Goal: Task Accomplishment & Management: Manage account settings

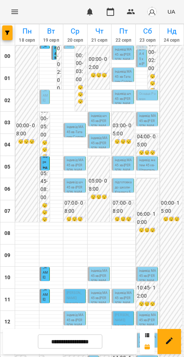
scroll to position [252, 0]
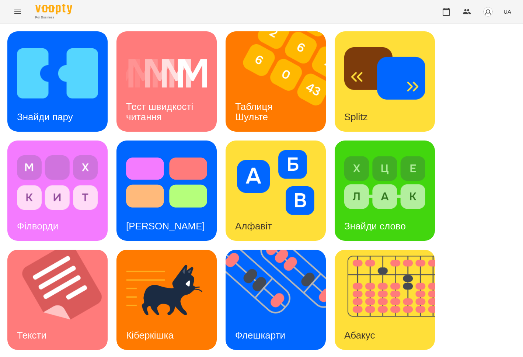
scroll to position [154, 0]
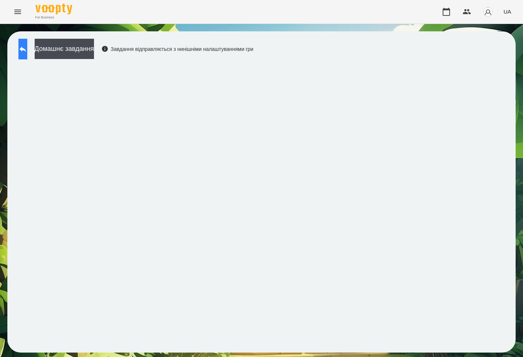
click at [27, 50] on button at bounding box center [22, 49] width 9 height 21
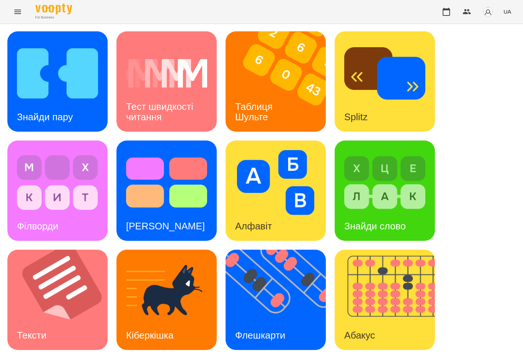
scroll to position [76, 0]
click at [280, 250] on img at bounding box center [280, 300] width 109 height 100
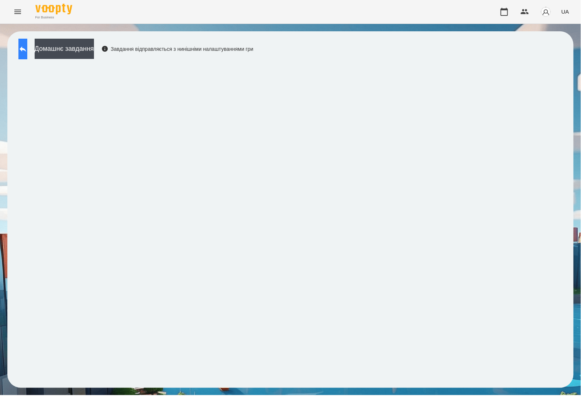
click at [25, 49] on button at bounding box center [22, 49] width 9 height 21
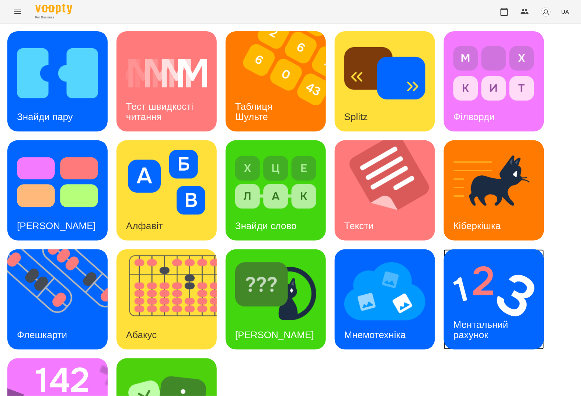
click at [464, 302] on img at bounding box center [493, 291] width 81 height 65
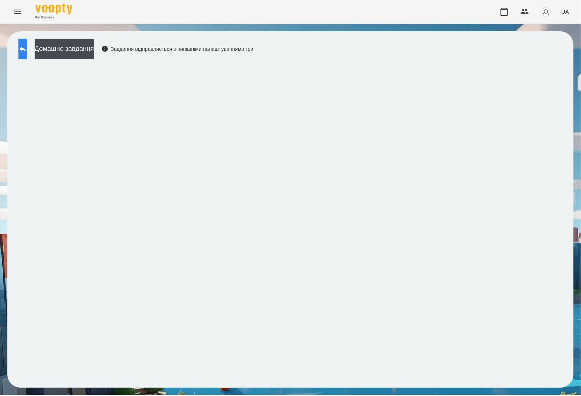
click at [27, 51] on icon at bounding box center [22, 49] width 9 height 9
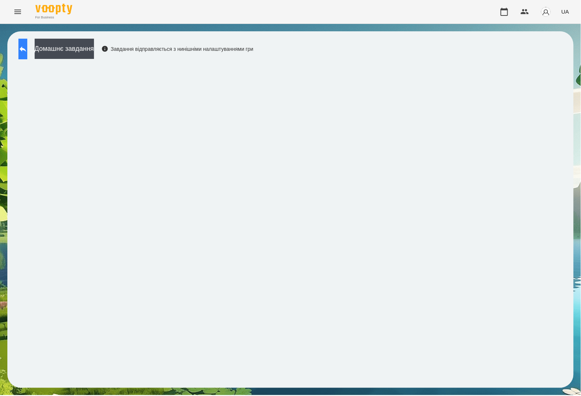
click at [27, 58] on button at bounding box center [22, 49] width 9 height 21
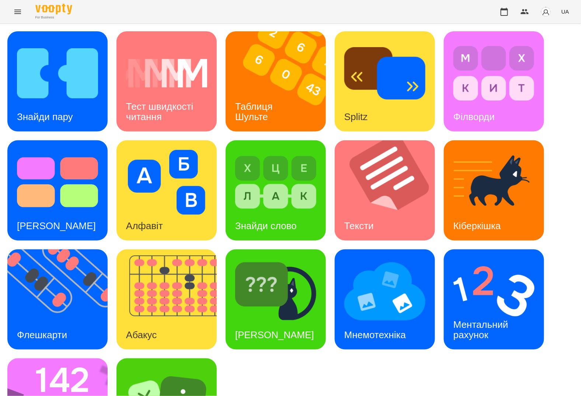
click at [225, 86] on div "Знайди пару Тест швидкості читання Таблиця Шульте Splitz Філворди Тест Струпа А…" at bounding box center [290, 245] width 566 height 428
click at [244, 96] on div "Таблиця Шульте" at bounding box center [255, 111] width 59 height 39
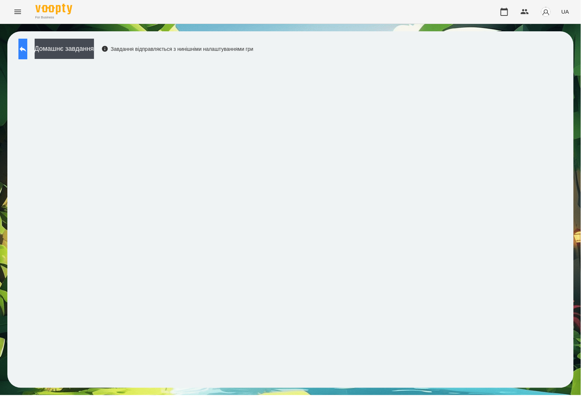
click at [27, 48] on icon at bounding box center [22, 49] width 9 height 9
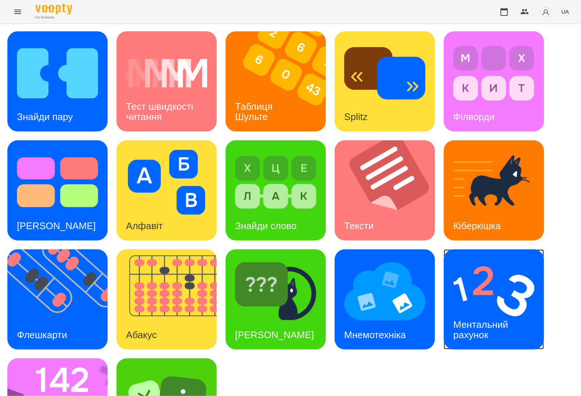
click at [478, 313] on div "Ментальний рахунок" at bounding box center [482, 329] width 77 height 39
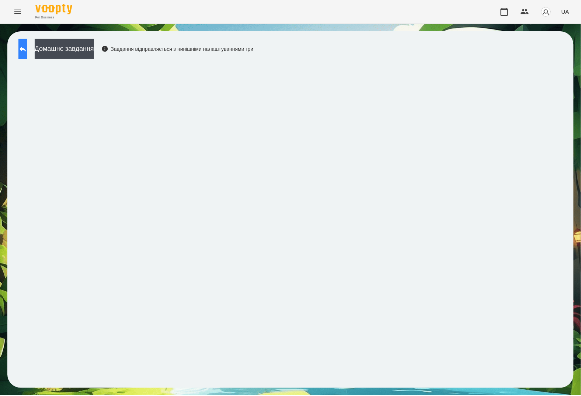
click at [27, 53] on button at bounding box center [22, 49] width 9 height 21
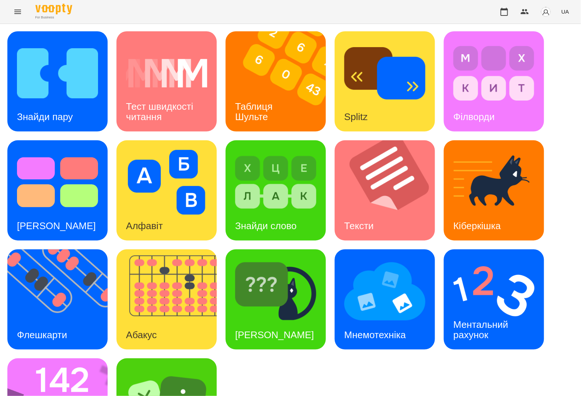
click at [36, 53] on img at bounding box center [57, 73] width 81 height 65
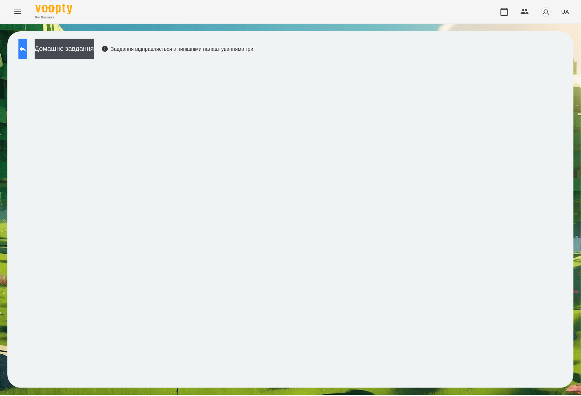
click at [27, 56] on button at bounding box center [22, 49] width 9 height 21
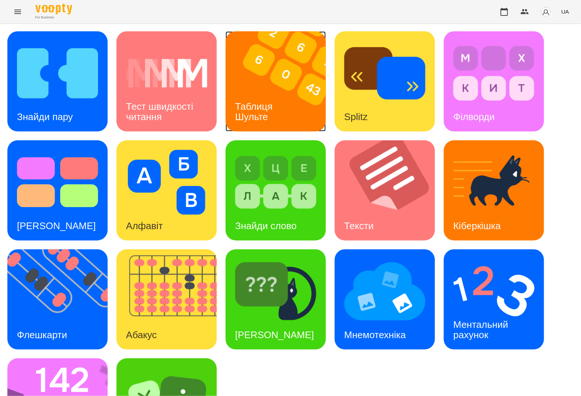
click at [253, 115] on h3 "Таблиця Шульте" at bounding box center [255, 111] width 40 height 21
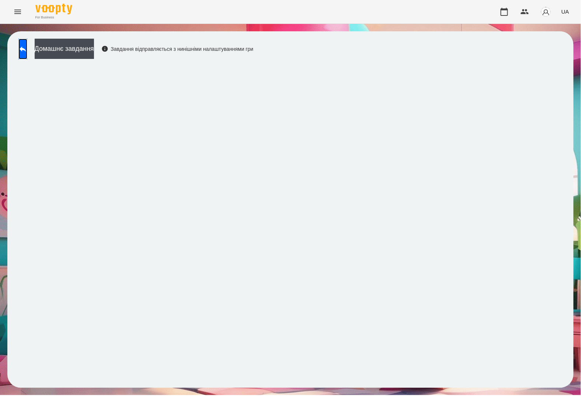
click at [27, 58] on link at bounding box center [22, 49] width 9 height 21
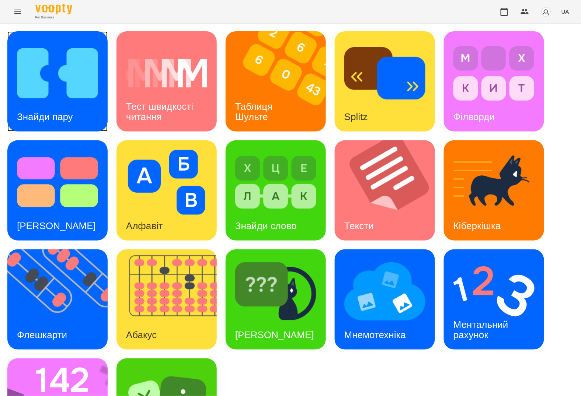
click at [64, 75] on img at bounding box center [57, 73] width 81 height 65
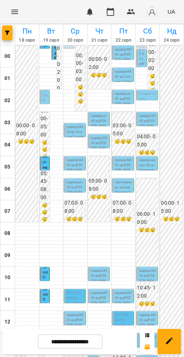
click at [79, 136] on p "індивід МА 45 хв - Татарин Соломія" at bounding box center [75, 135] width 17 height 20
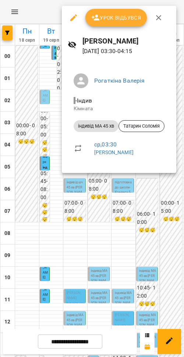
click at [93, 210] on div at bounding box center [92, 178] width 184 height 357
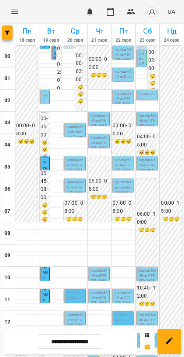
click at [67, 132] on p "індивід МА 45 хв - Татарин Соломія" at bounding box center [75, 135] width 17 height 20
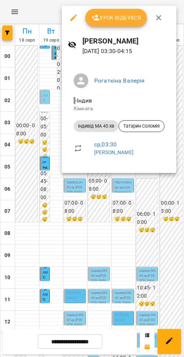
click at [44, 142] on div at bounding box center [92, 178] width 184 height 357
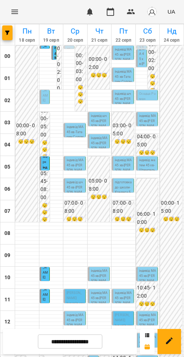
scroll to position [252, 0]
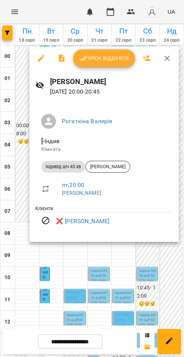
click at [133, 254] on div at bounding box center [92, 178] width 184 height 357
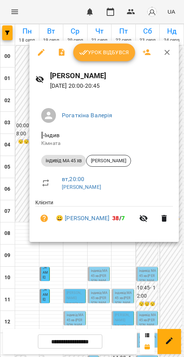
click at [107, 65] on div "Валерія Рогаткіна 19 серп 2025 20:00 - 20:45" at bounding box center [104, 80] width 150 height 32
click at [122, 46] on button "Урок відбувся" at bounding box center [104, 52] width 62 height 18
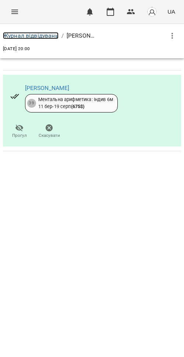
click at [52, 38] on link "Журнал відвідувань" at bounding box center [31, 35] width 56 height 7
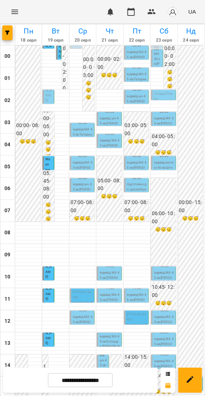
click at [157, 164] on p "індивід матем 45 хв - Штемпель Марк" at bounding box center [164, 167] width 20 height 15
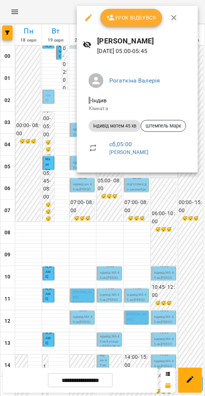
click at [84, 15] on icon "button" at bounding box center [88, 17] width 9 height 9
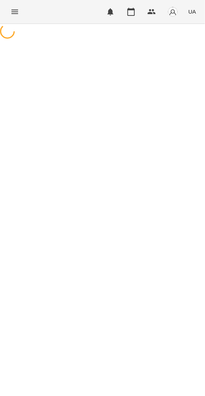
select select "**********"
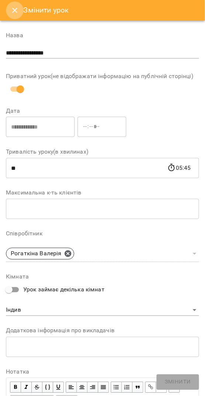
click at [13, 7] on icon "Close" at bounding box center [14, 10] width 9 height 9
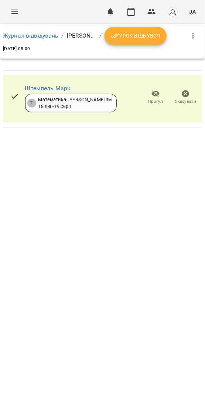
click at [182, 95] on icon "button" at bounding box center [185, 93] width 7 height 7
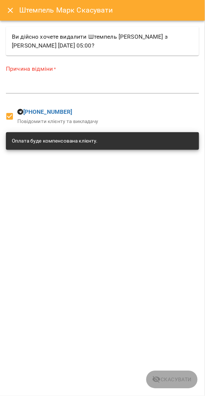
click at [110, 90] on textarea at bounding box center [102, 87] width 193 height 7
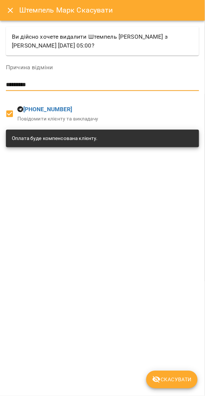
type textarea "*********"
click at [177, 356] on span "Скасувати" at bounding box center [171, 380] width 39 height 9
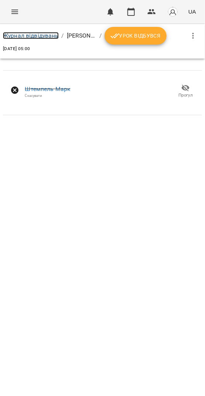
click at [47, 34] on link "Журнал відвідувань" at bounding box center [31, 35] width 56 height 7
click at [47, 34] on div "Журнал відвідувань / Валерія Рогаткіна / Урок відбувся сб, 23 серп 2025 05:00 Ш…" at bounding box center [102, 71] width 205 height 94
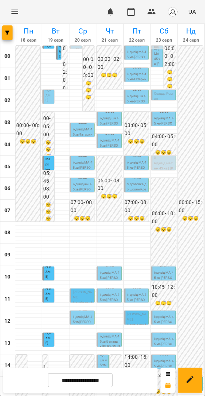
scroll to position [213, 0]
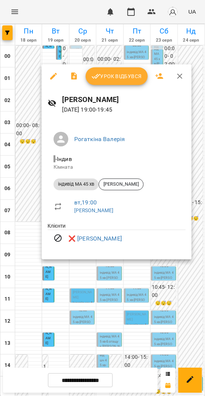
click at [48, 300] on div at bounding box center [102, 198] width 205 height 396
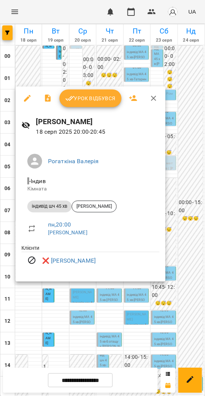
click at [48, 299] on div at bounding box center [102, 198] width 205 height 396
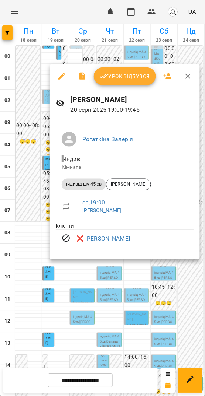
click at [83, 279] on div at bounding box center [102, 198] width 205 height 396
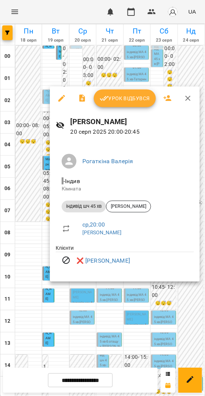
click at [84, 293] on div at bounding box center [102, 198] width 205 height 396
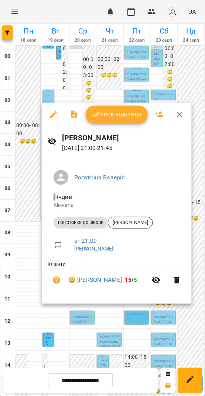
click at [155, 340] on div at bounding box center [102, 198] width 205 height 396
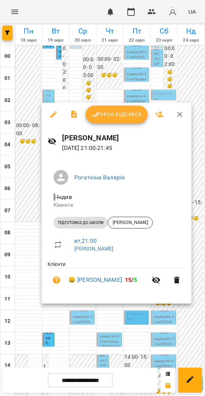
click at [110, 117] on span "Урок відбувся" at bounding box center [116, 114] width 50 height 9
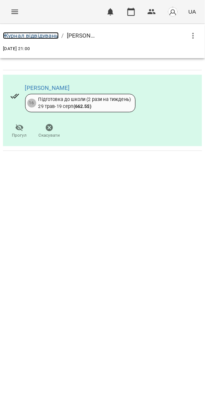
click at [46, 35] on link "Журнал відвідувань" at bounding box center [31, 35] width 56 height 7
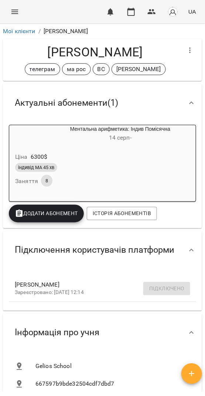
scroll to position [401, 0]
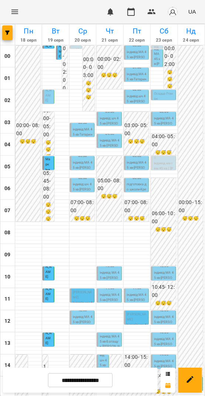
scroll to position [213, 0]
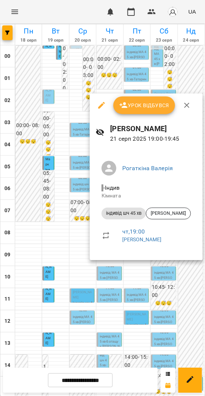
drag, startPoint x: 148, startPoint y: 320, endPoint x: 150, endPoint y: 324, distance: 5.3
click at [149, 320] on div at bounding box center [102, 198] width 205 height 396
